Goal: Task Accomplishment & Management: Manage account settings

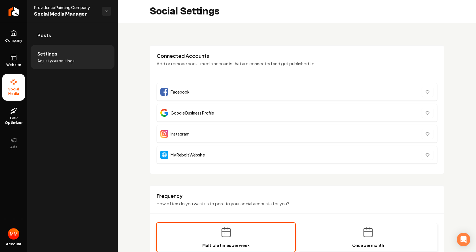
type input "**********"
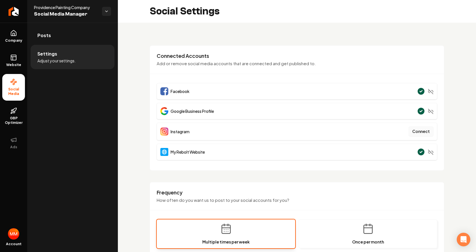
click at [416, 129] on button "Connect" at bounding box center [421, 131] width 25 height 10
click at [421, 126] on button "Connect" at bounding box center [421, 131] width 25 height 10
